Goal: Task Accomplishment & Management: Complete application form

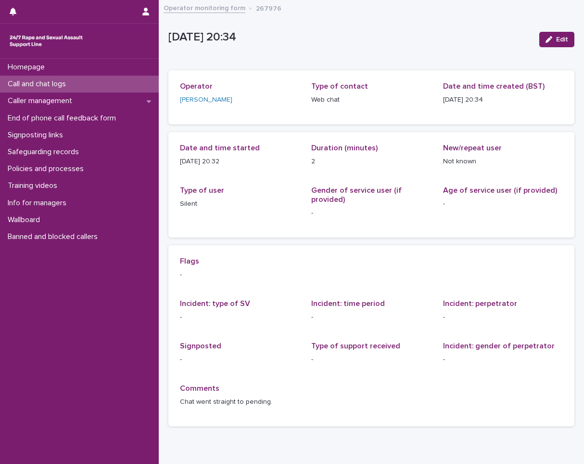
click at [65, 83] on p "Call and chat logs" at bounding box center [39, 83] width 70 height 9
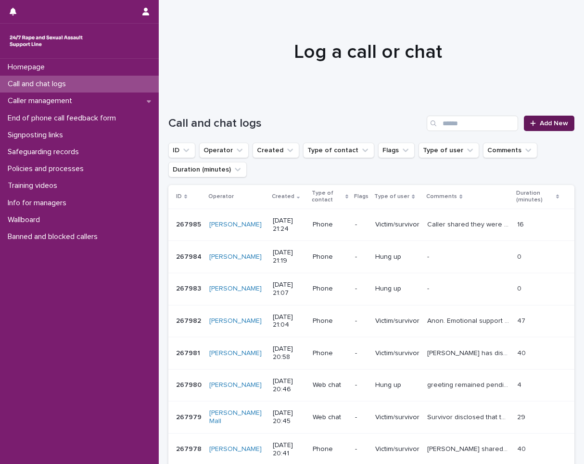
click at [551, 123] on span "Add New" at bounding box center [554, 123] width 28 height 7
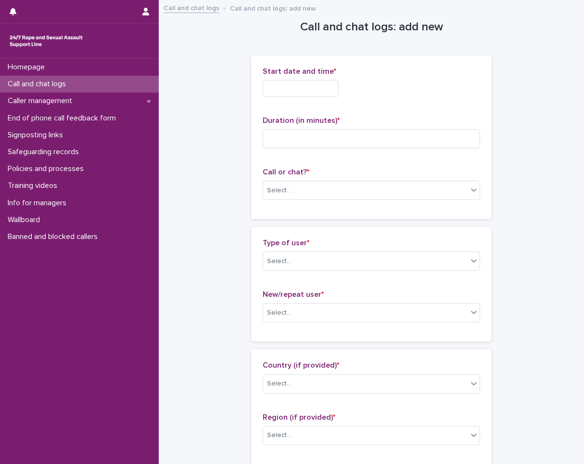
click at [290, 89] on input "text" at bounding box center [301, 88] width 76 height 17
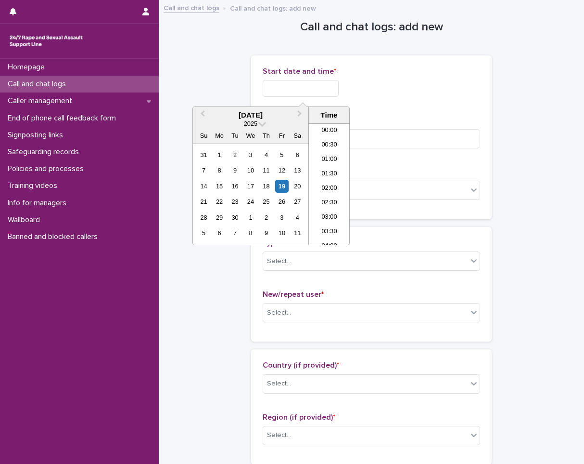
scroll to position [554, 0]
click at [327, 173] on li "20:30" at bounding box center [329, 169] width 41 height 14
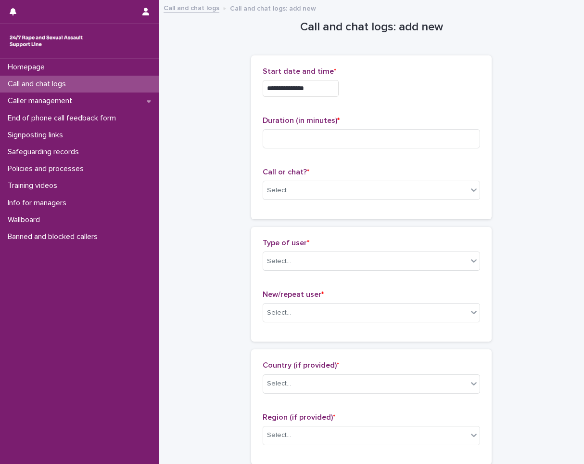
click at [322, 89] on input "**********" at bounding box center [301, 88] width 76 height 17
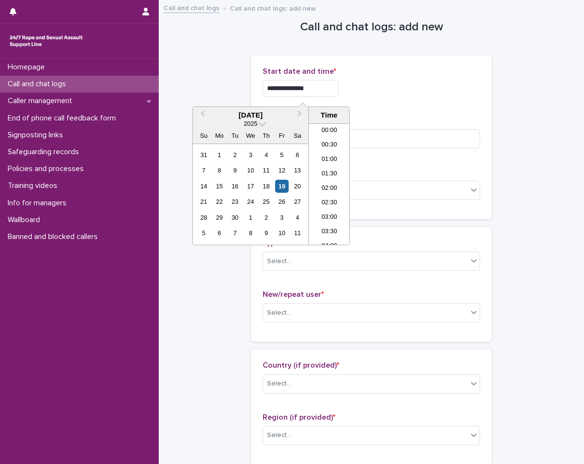
scroll to position [539, 0]
type input "**********"
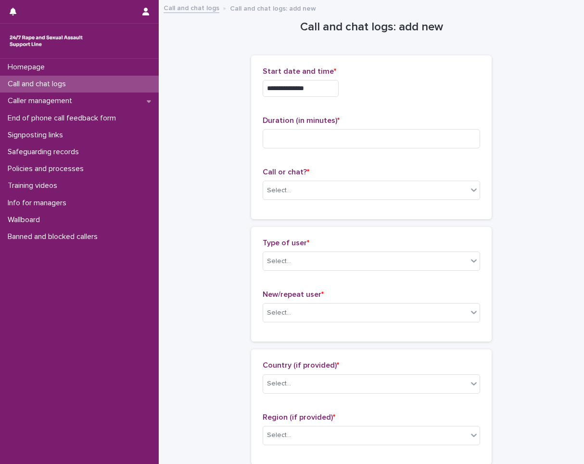
click at [396, 128] on div "Duration (in minutes) *" at bounding box center [372, 136] width 218 height 40
click at [370, 143] on input at bounding box center [372, 138] width 218 height 19
type input "**"
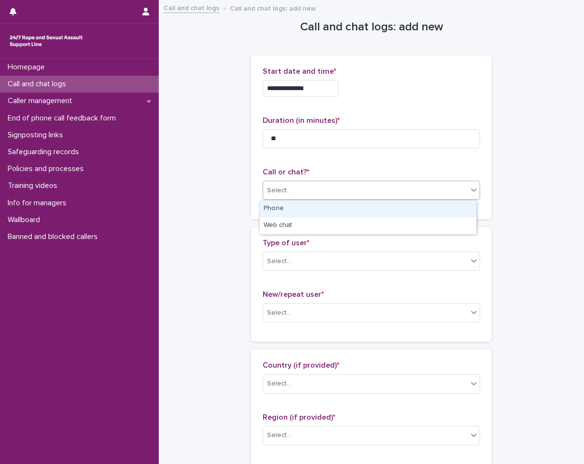
click at [300, 193] on div "Select..." at bounding box center [365, 190] width 205 height 16
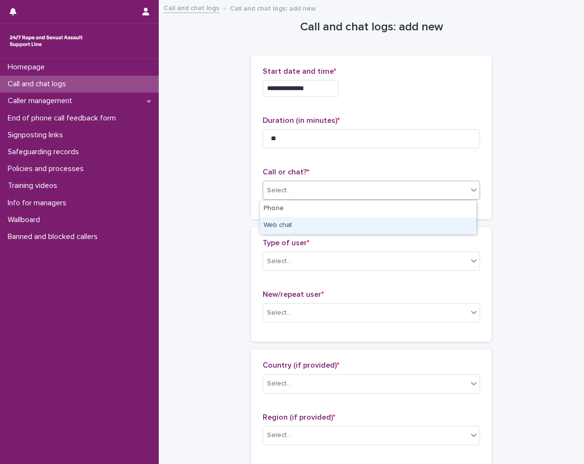
click at [295, 219] on div "Web chat" at bounding box center [368, 225] width 217 height 17
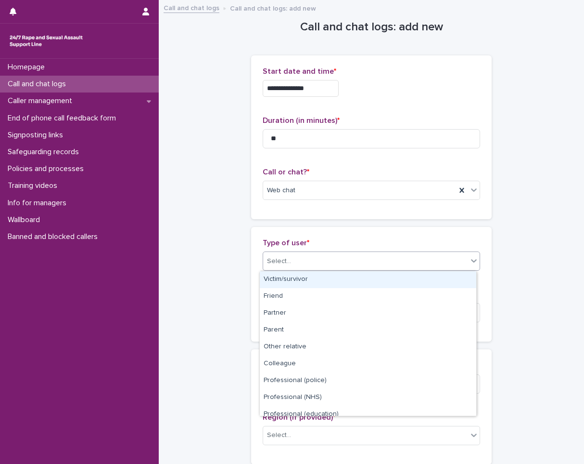
click at [291, 269] on div "Select..." at bounding box center [372, 260] width 218 height 19
click at [289, 279] on div "Victim/survivor" at bounding box center [368, 279] width 217 height 17
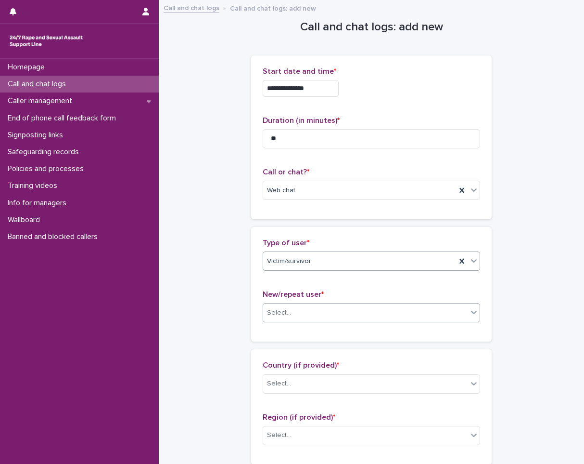
click at [291, 306] on div "Select..." at bounding box center [365, 313] width 205 height 16
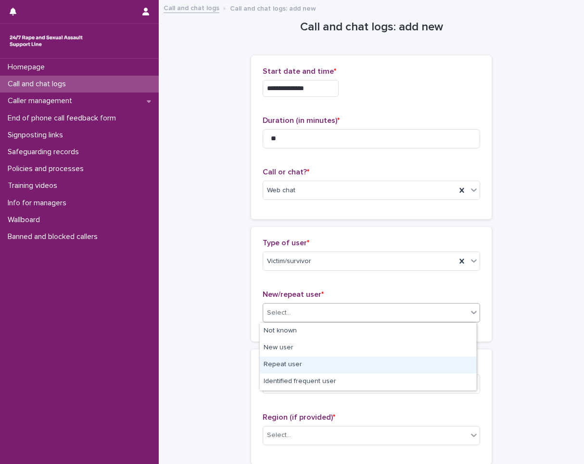
click at [282, 367] on div "Repeat user" at bounding box center [368, 364] width 217 height 17
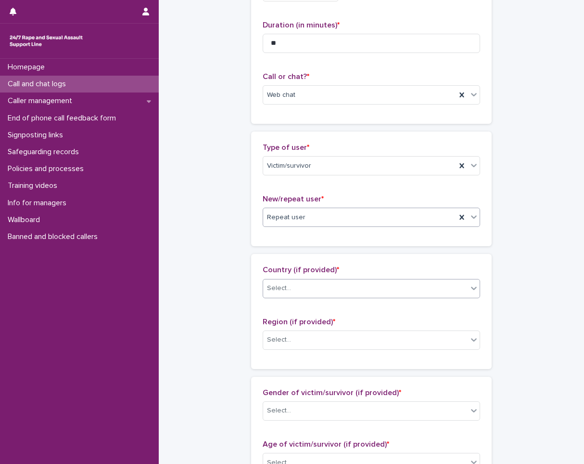
scroll to position [96, 0]
click at [297, 286] on div "Select..." at bounding box center [365, 287] width 205 height 16
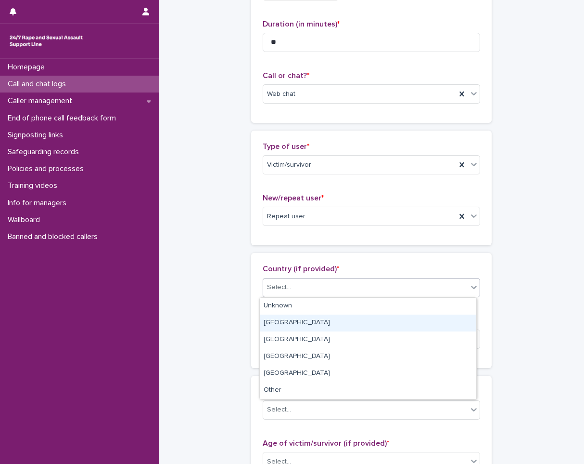
click at [296, 319] on div "[GEOGRAPHIC_DATA]" at bounding box center [368, 322] width 217 height 17
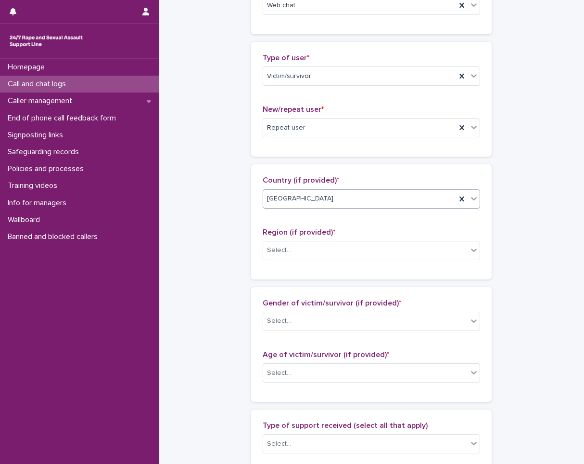
scroll to position [193, 0]
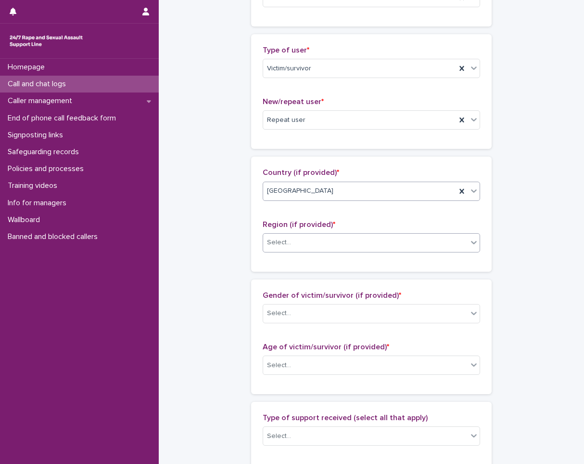
click at [300, 241] on div "Select..." at bounding box center [365, 242] width 205 height 16
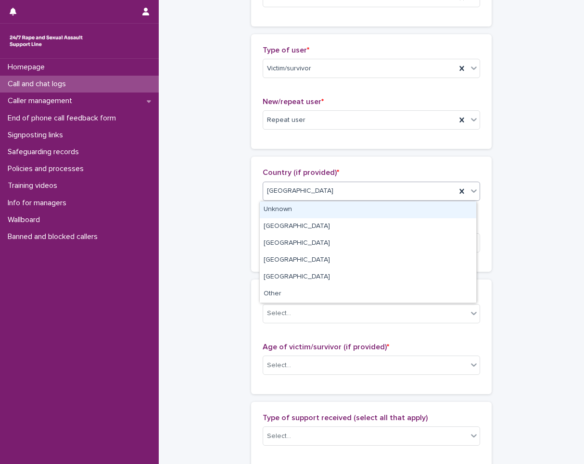
click at [283, 204] on div "Unknown" at bounding box center [368, 209] width 217 height 17
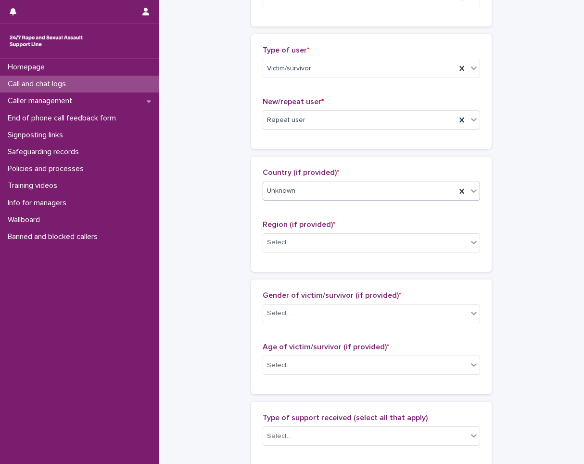
click at [284, 194] on span "Unknown" at bounding box center [281, 191] width 28 height 10
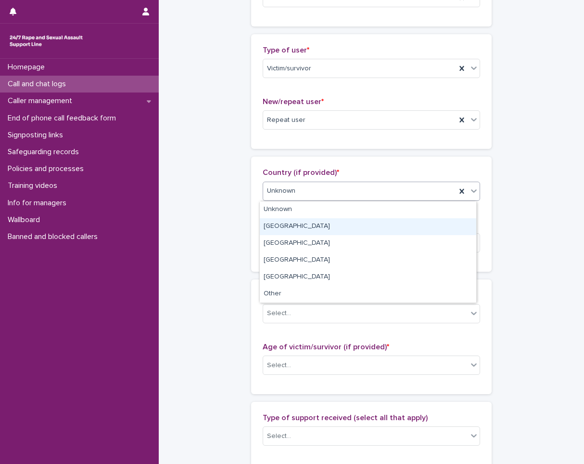
click at [281, 224] on div "[GEOGRAPHIC_DATA]" at bounding box center [368, 226] width 217 height 17
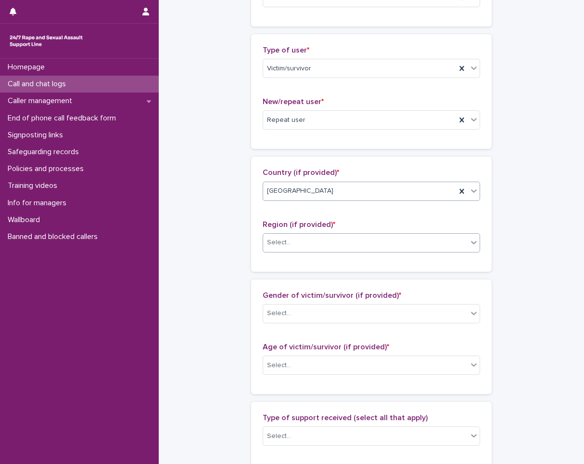
click at [277, 251] on div "Select..." at bounding box center [372, 242] width 218 height 19
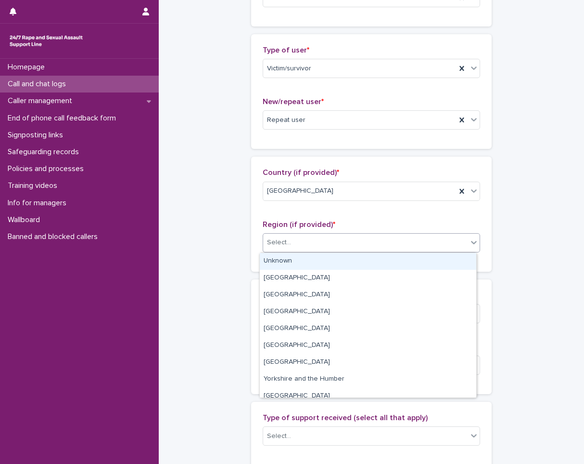
click at [277, 261] on div "Unknown" at bounding box center [368, 261] width 217 height 17
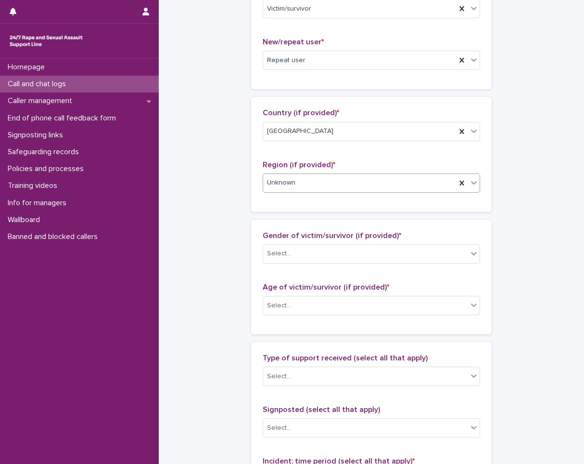
scroll to position [289, 0]
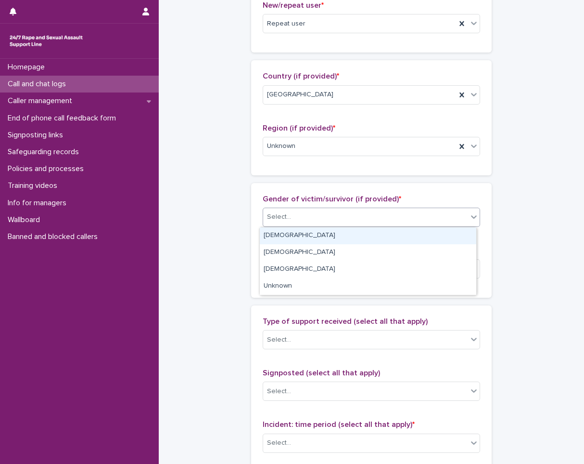
click at [286, 211] on div "Select..." at bounding box center [365, 217] width 205 height 16
click at [283, 237] on div "[DEMOGRAPHIC_DATA]" at bounding box center [368, 235] width 217 height 17
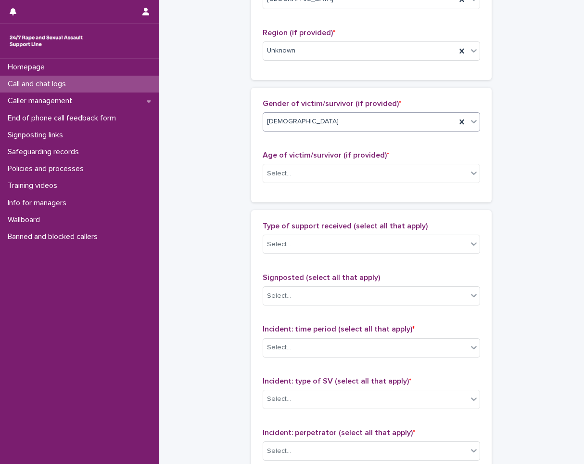
scroll to position [385, 0]
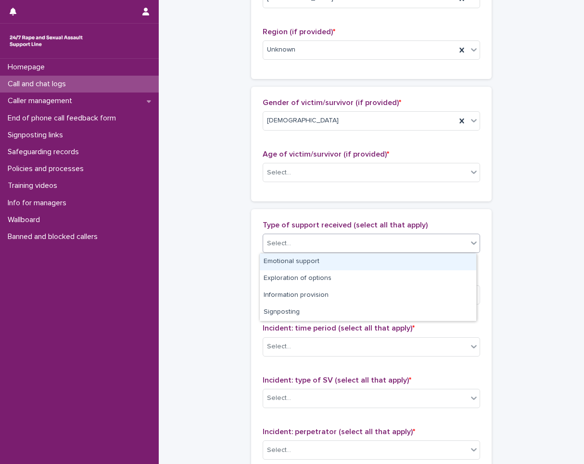
click at [283, 244] on div "Select..." at bounding box center [279, 243] width 24 height 10
click at [287, 179] on div "Select..." at bounding box center [365, 173] width 205 height 16
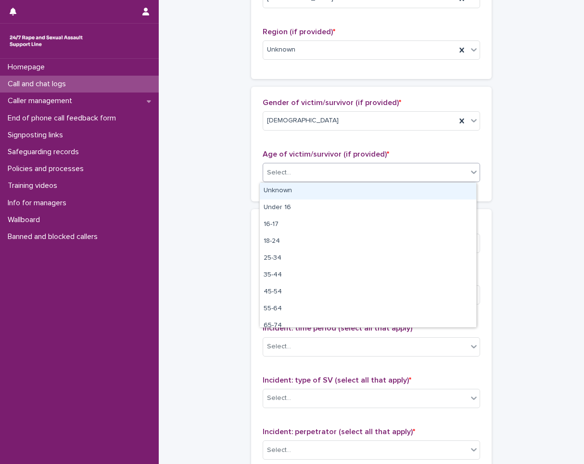
click at [285, 196] on div "Unknown" at bounding box center [368, 190] width 217 height 17
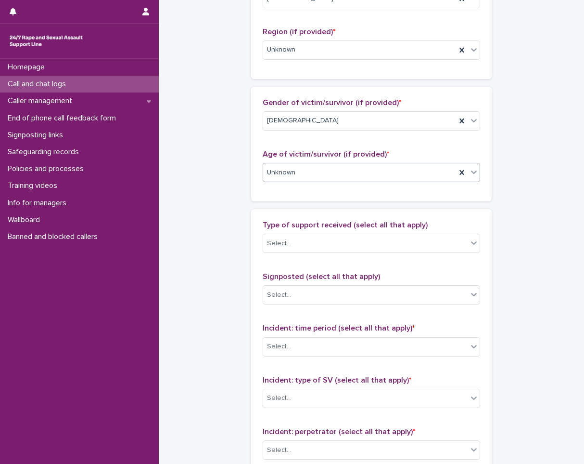
scroll to position [433, 0]
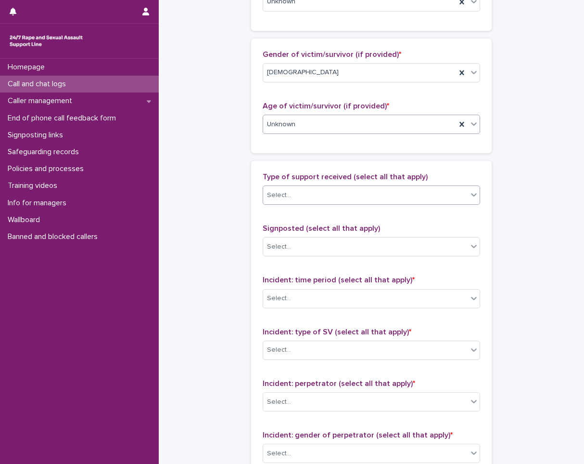
click at [300, 192] on div "Select..." at bounding box center [365, 195] width 205 height 16
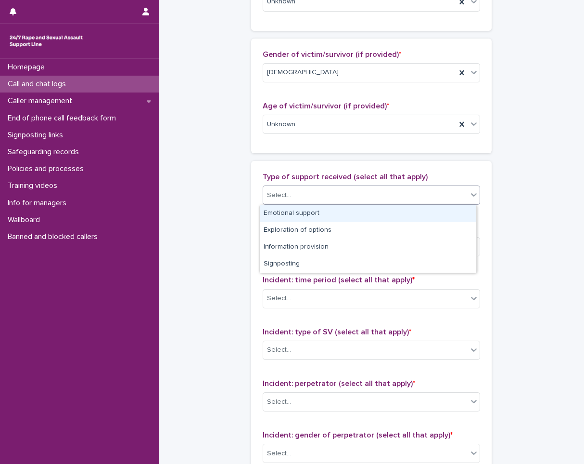
click at [287, 216] on div "Emotional support" at bounding box center [368, 213] width 217 height 17
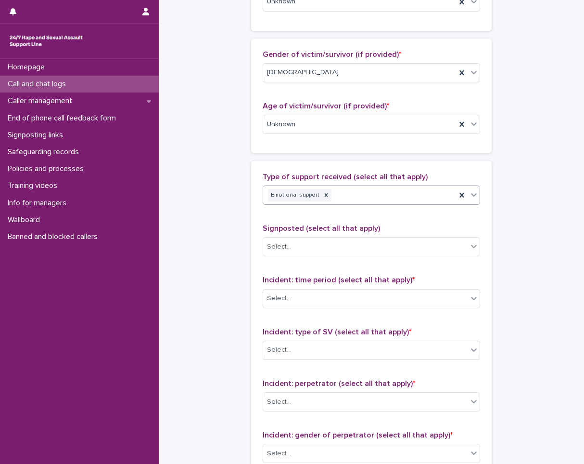
scroll to position [530, 0]
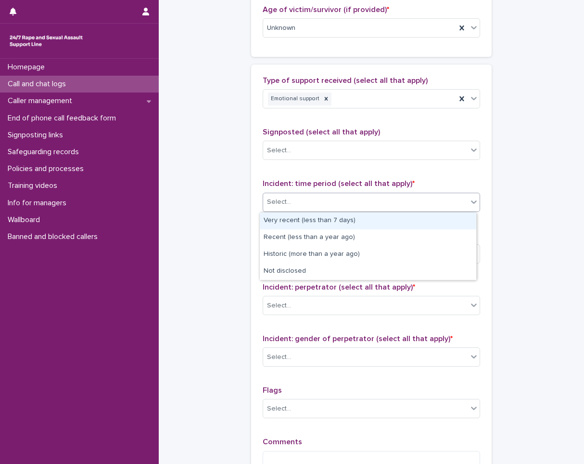
click at [284, 199] on div "Select..." at bounding box center [279, 202] width 24 height 10
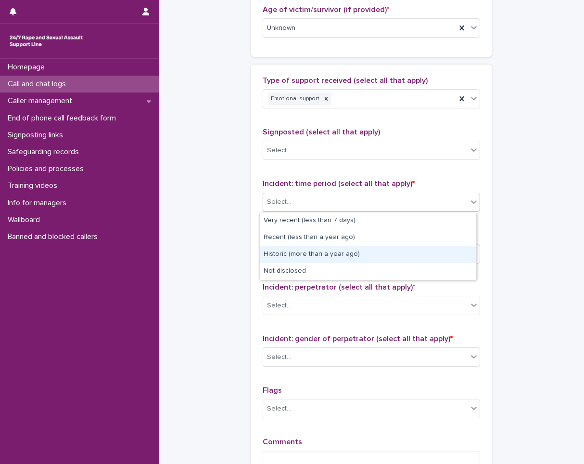
click at [285, 257] on div "Historic (more than a year ago)" at bounding box center [368, 254] width 217 height 17
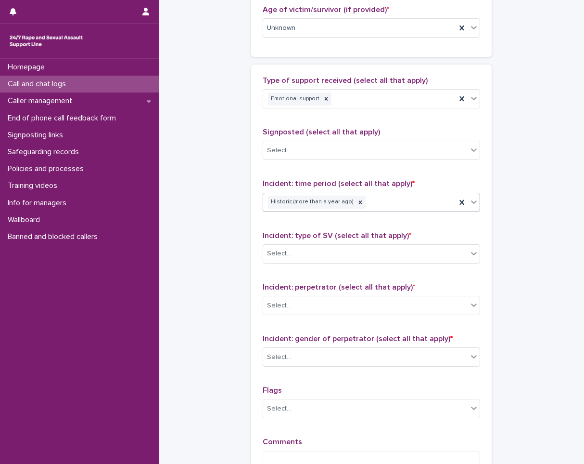
click at [285, 257] on div "Select..." at bounding box center [279, 253] width 24 height 10
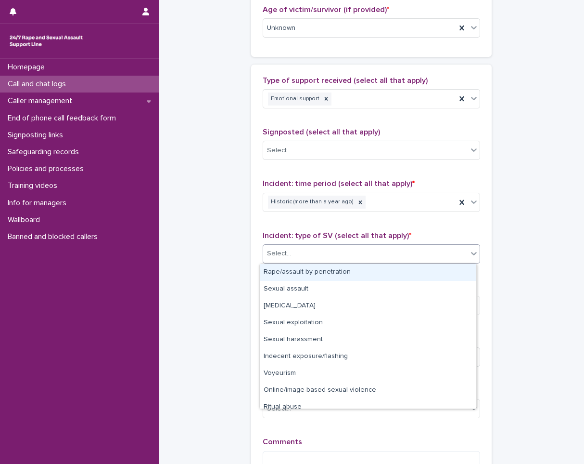
click at [285, 277] on div "Rape/assault by penetration" at bounding box center [368, 272] width 217 height 17
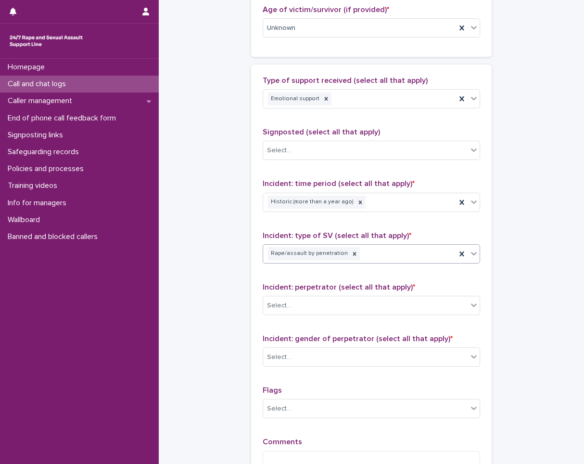
scroll to position [626, 0]
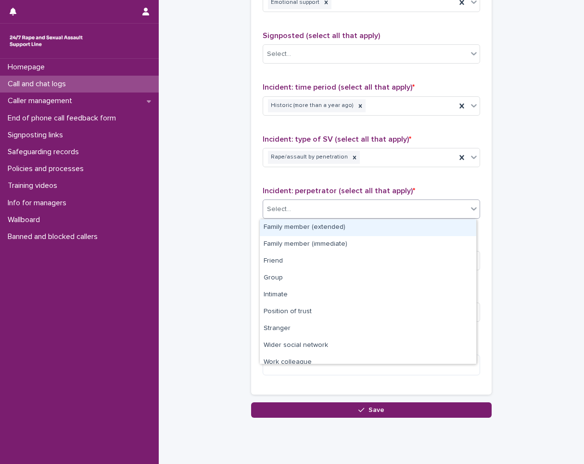
click at [296, 210] on div "Select..." at bounding box center [365, 209] width 205 height 16
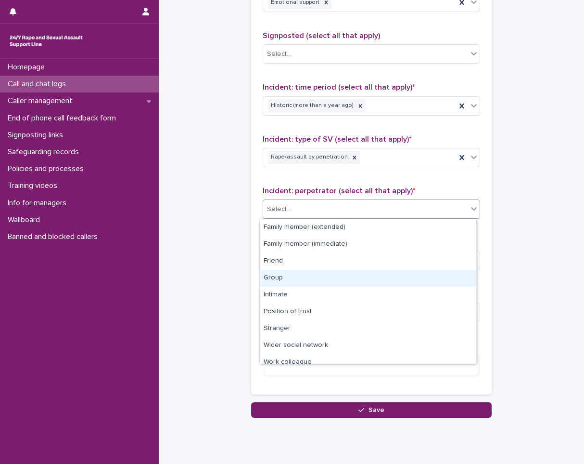
click at [286, 283] on div "Group" at bounding box center [368, 278] width 217 height 17
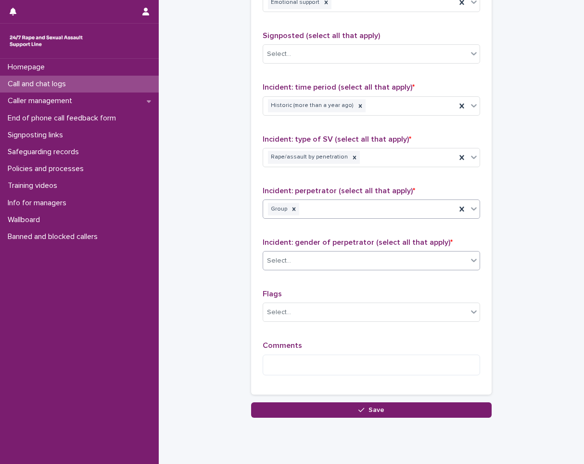
click at [306, 263] on div "Select..." at bounding box center [365, 261] width 205 height 16
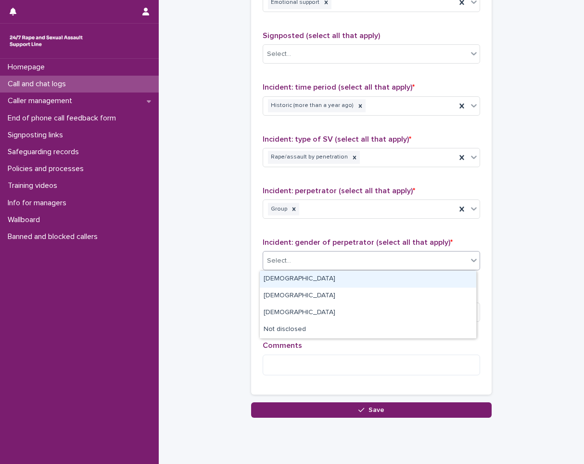
click at [279, 278] on div "[DEMOGRAPHIC_DATA]" at bounding box center [368, 279] width 217 height 17
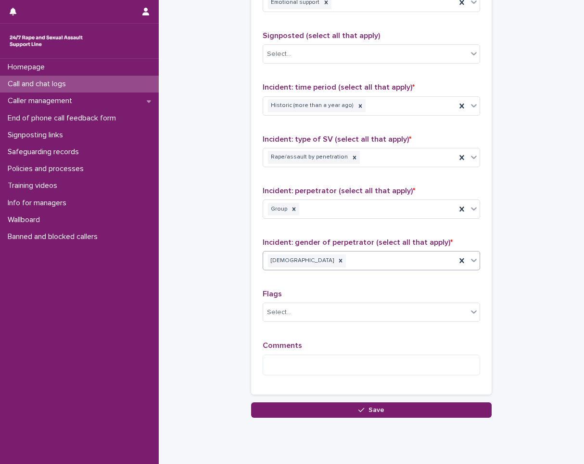
click at [288, 352] on div "Comments" at bounding box center [372, 361] width 218 height 41
click at [284, 361] on textarea at bounding box center [372, 364] width 218 height 21
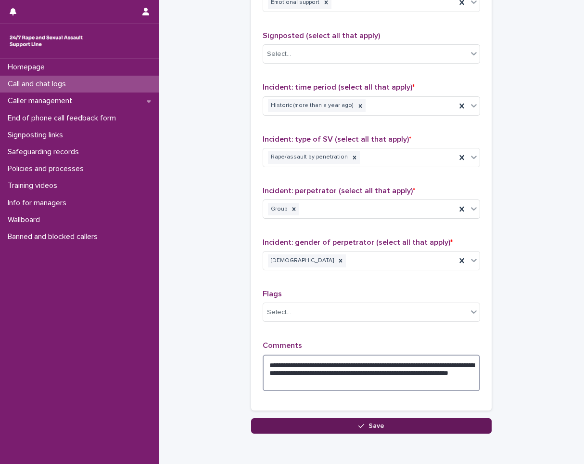
type textarea "**********"
click at [300, 428] on button "Save" at bounding box center [371, 425] width 241 height 15
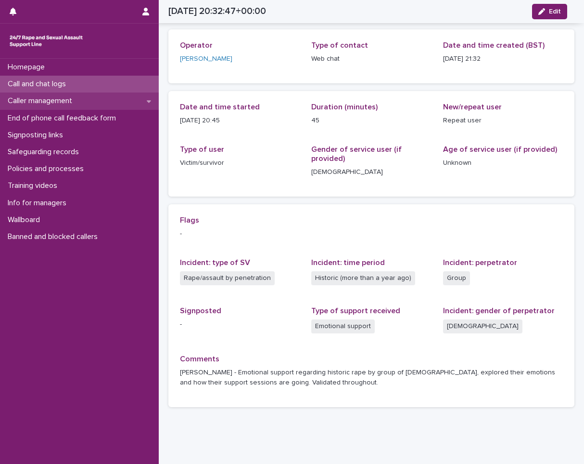
scroll to position [19, 0]
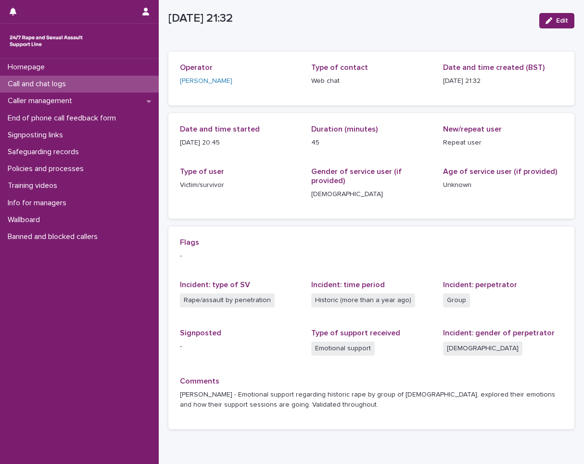
click at [27, 83] on p "Call and chat logs" at bounding box center [39, 83] width 70 height 9
